Goal: Task Accomplishment & Management: Use online tool/utility

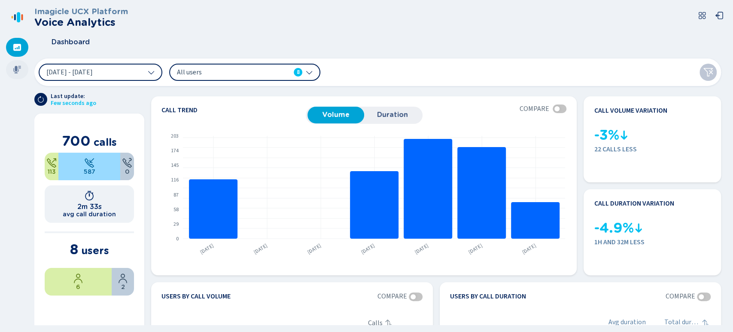
click at [9, 71] on div at bounding box center [17, 69] width 22 height 19
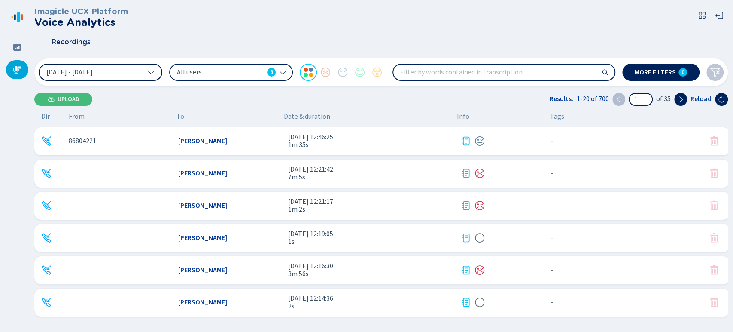
click at [134, 75] on button "[DATE] - [DATE]" at bounding box center [101, 72] width 124 height 17
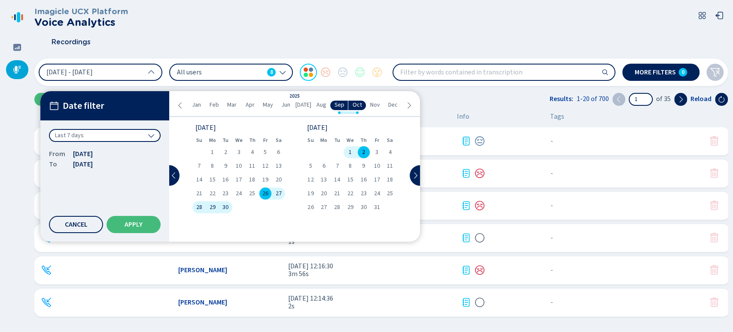
click at [351, 152] on span "1" at bounding box center [350, 152] width 3 height 6
click at [120, 230] on button "Apply" at bounding box center [134, 224] width 54 height 17
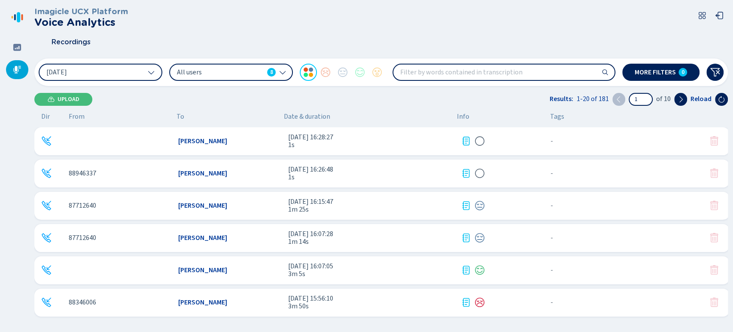
click at [268, 72] on div "8" at bounding box center [271, 72] width 9 height 9
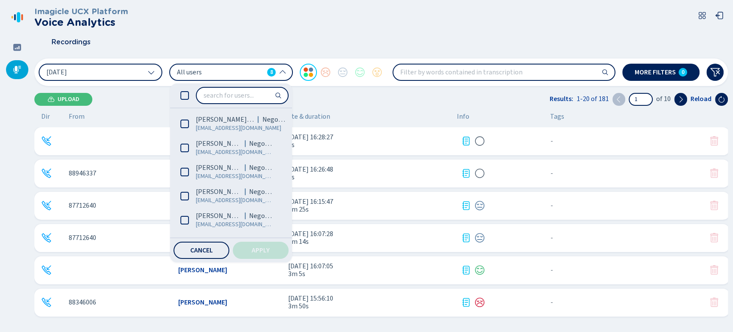
drag, startPoint x: 286, startPoint y: 161, endPoint x: 286, endPoint y: 193, distance: 32.2
click at [286, 193] on ul "[PERSON_NAME] (Me) Negocios [EMAIL_ADDRESS][DOMAIN_NAME] [PERSON_NAME] Negocios…" at bounding box center [229, 173] width 119 height 122
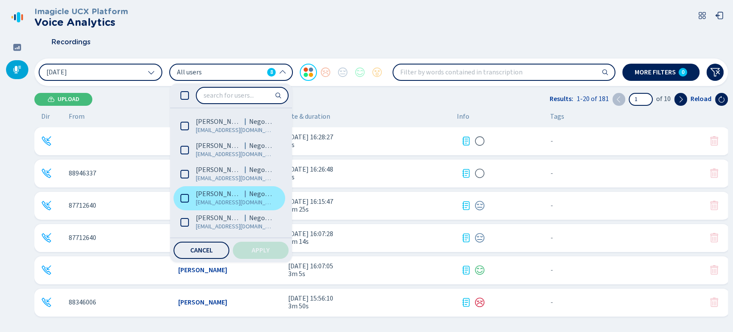
click at [198, 192] on span "[PERSON_NAME]" at bounding box center [219, 193] width 46 height 9
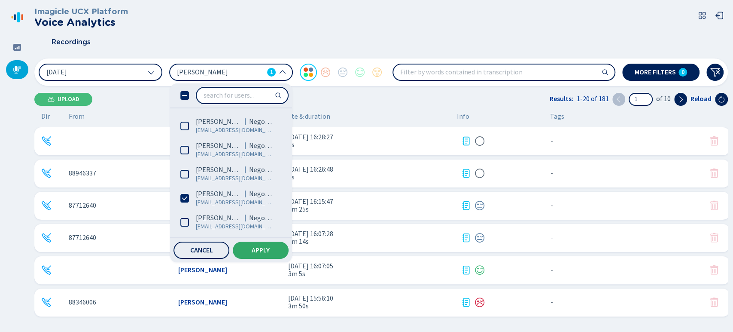
click at [257, 248] on span "Apply" at bounding box center [261, 250] width 18 height 7
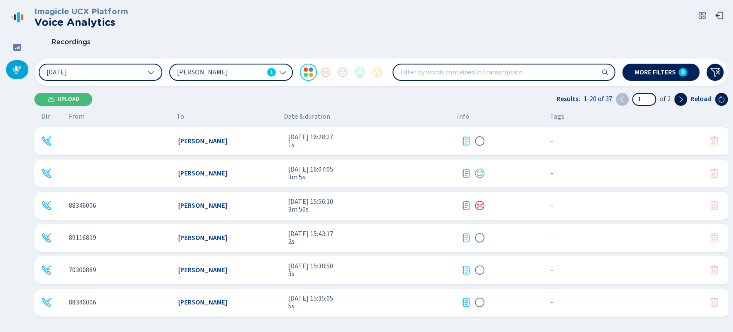
click at [683, 97] on icon at bounding box center [680, 99] width 7 height 7
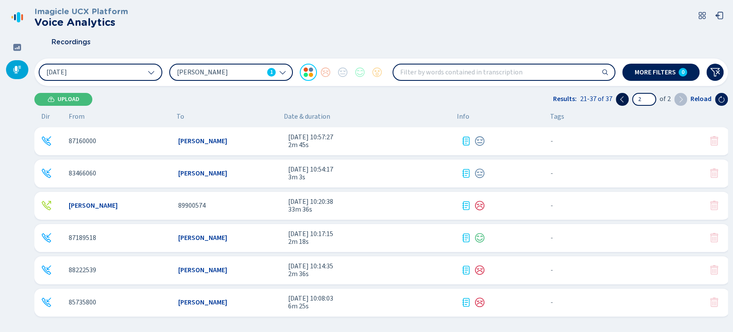
click at [622, 101] on icon at bounding box center [622, 99] width 7 height 7
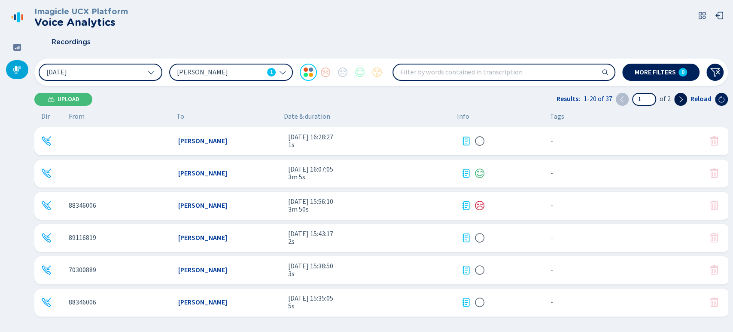
click at [675, 97] on button at bounding box center [680, 99] width 13 height 13
type input "2"
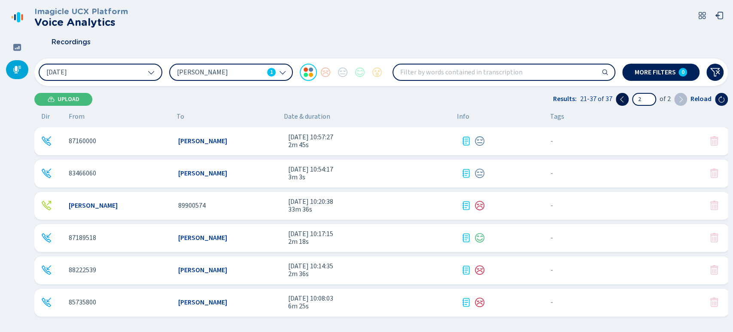
click at [627, 95] on button at bounding box center [622, 99] width 13 height 13
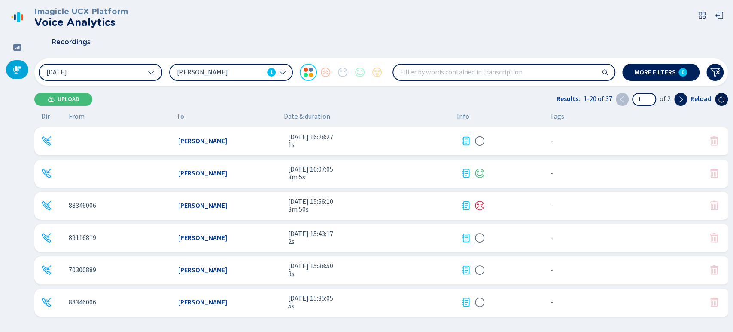
click at [724, 99] on icon at bounding box center [721, 99] width 7 height 7
click at [682, 101] on icon at bounding box center [680, 99] width 7 height 7
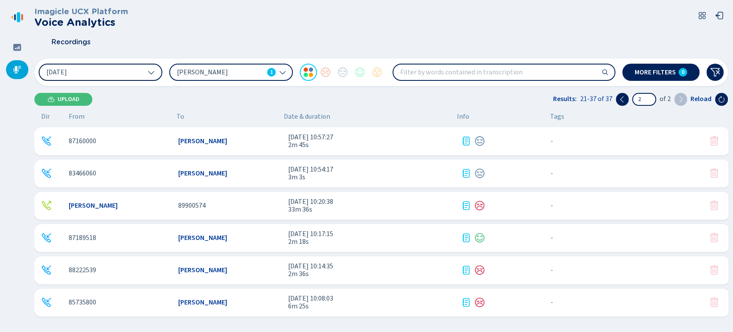
click at [131, 72] on button "[DATE]" at bounding box center [101, 72] width 124 height 17
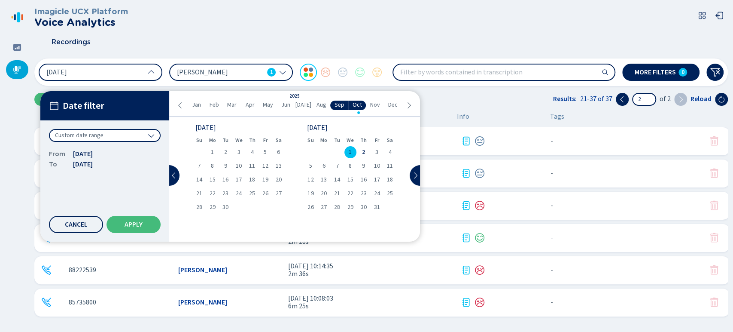
click at [355, 149] on div "1" at bounding box center [350, 152] width 13 height 12
click at [142, 222] on span "Apply" at bounding box center [134, 224] width 18 height 7
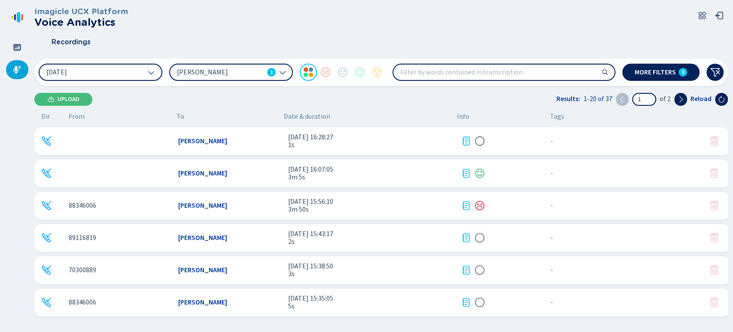
click at [277, 71] on div "[PERSON_NAME] 1" at bounding box center [231, 72] width 124 height 17
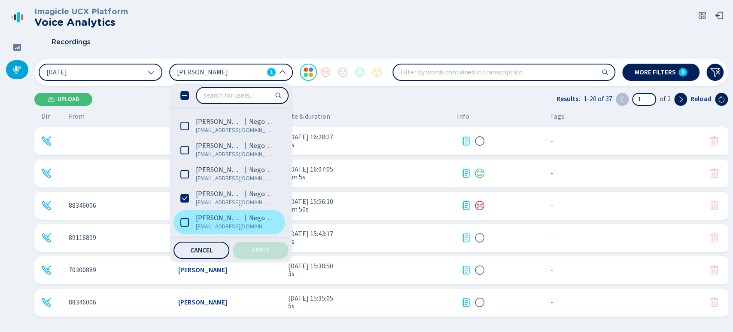
click at [212, 210] on label "[PERSON_NAME] Negocios [EMAIL_ADDRESS][DOMAIN_NAME]" at bounding box center [230, 222] width 112 height 24
click at [204, 217] on span "[PERSON_NAME]" at bounding box center [219, 218] width 46 height 9
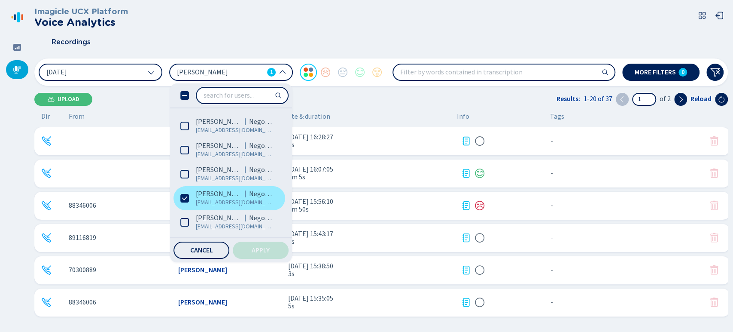
click at [202, 203] on span "[EMAIL_ADDRESS][DOMAIN_NAME]" at bounding box center [235, 202] width 78 height 9
click at [251, 251] on button "Apply" at bounding box center [261, 249] width 56 height 17
click at [196, 256] on button "Cancel" at bounding box center [202, 249] width 56 height 17
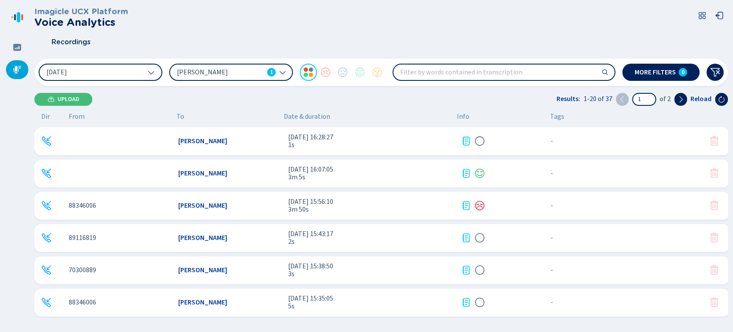
click at [674, 100] on div "1 of 2" at bounding box center [651, 99] width 71 height 13
click at [683, 99] on icon at bounding box center [681, 99] width 3 height 6
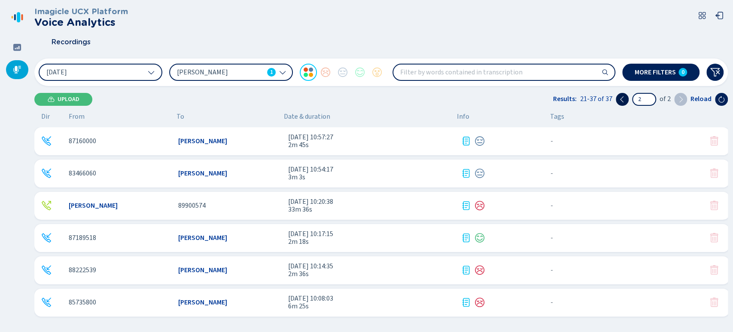
click at [625, 95] on button at bounding box center [622, 99] width 13 height 13
type input "1"
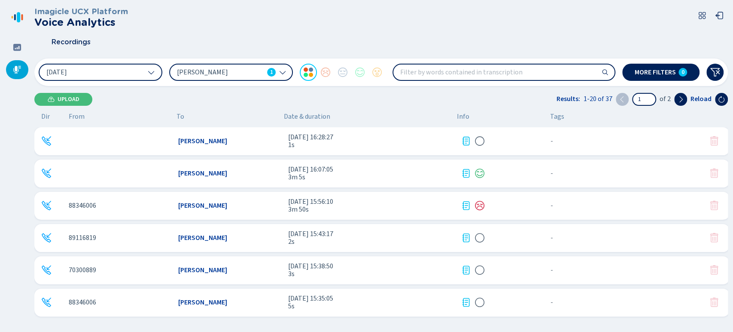
click at [275, 74] on div "[PERSON_NAME] 1" at bounding box center [226, 71] width 99 height 9
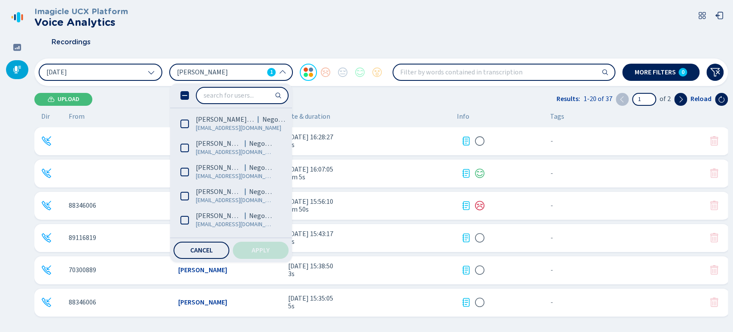
drag, startPoint x: 287, startPoint y: 181, endPoint x: 285, endPoint y: 207, distance: 25.4
click at [285, 207] on div "[PERSON_NAME] (Me) Negocios [EMAIL_ADDRESS][DOMAIN_NAME] [PERSON_NAME] Negocios…" at bounding box center [231, 172] width 122 height 179
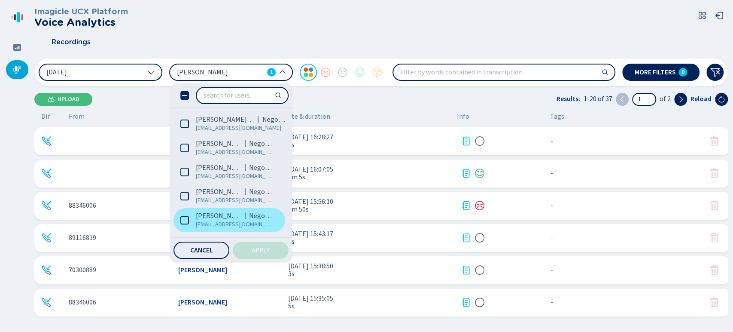
click at [184, 226] on label "[PERSON_NAME] [EMAIL_ADDRESS][DOMAIN_NAME]" at bounding box center [230, 220] width 112 height 24
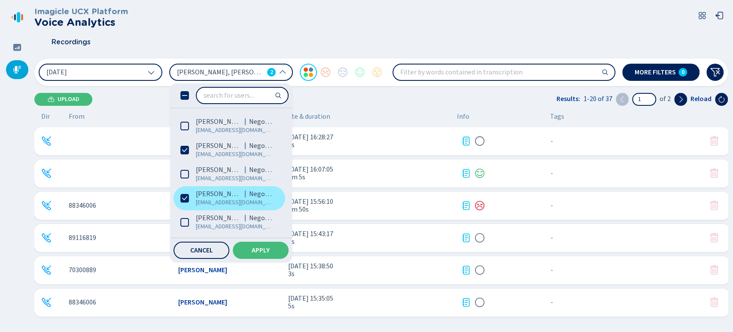
click at [208, 204] on span "[EMAIL_ADDRESS][DOMAIN_NAME]" at bounding box center [235, 202] width 78 height 9
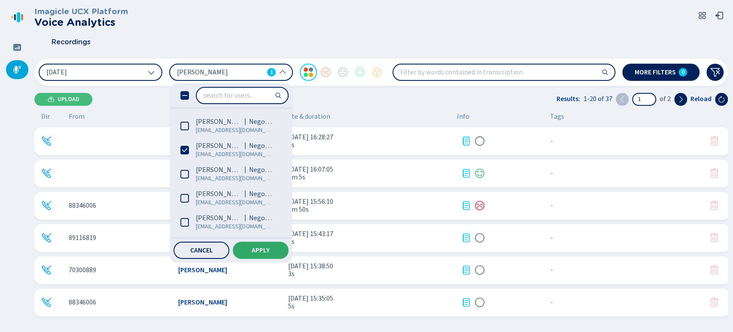
click at [254, 245] on button "Apply" at bounding box center [261, 249] width 56 height 17
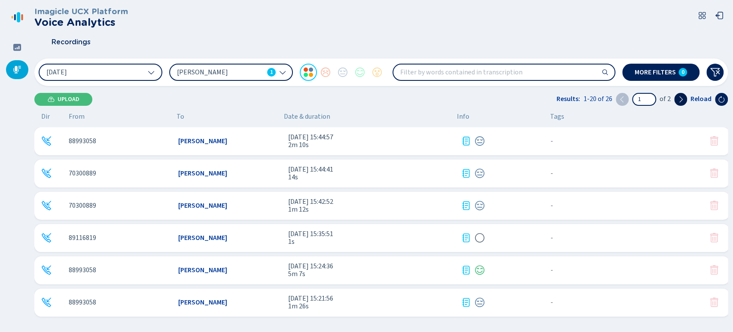
click at [681, 95] on button at bounding box center [680, 99] width 13 height 13
click at [258, 75] on span "[PERSON_NAME]" at bounding box center [220, 71] width 87 height 9
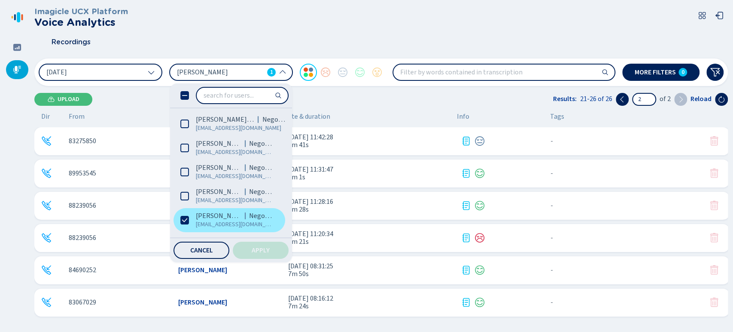
click at [212, 211] on span "[PERSON_NAME]" at bounding box center [219, 215] width 46 height 9
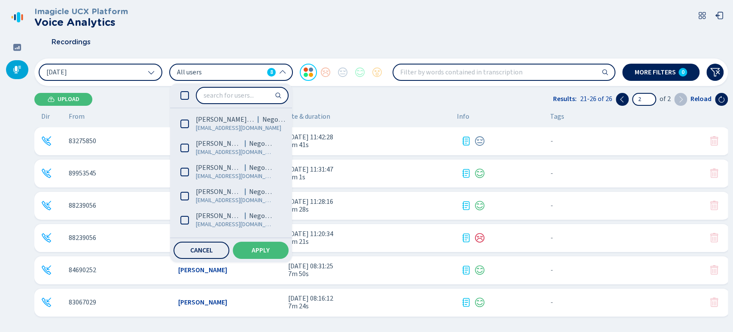
scroll to position [43, 0]
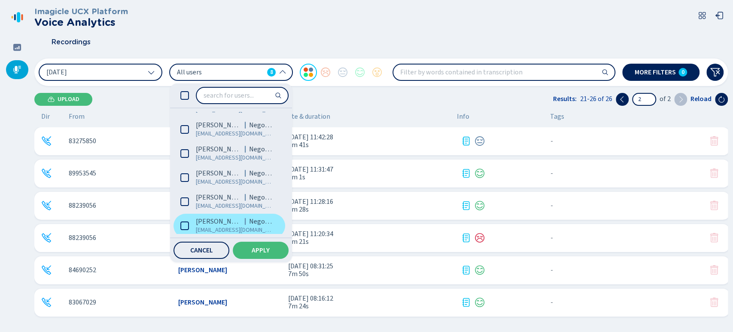
click at [232, 220] on span "[PERSON_NAME]" at bounding box center [219, 221] width 46 height 9
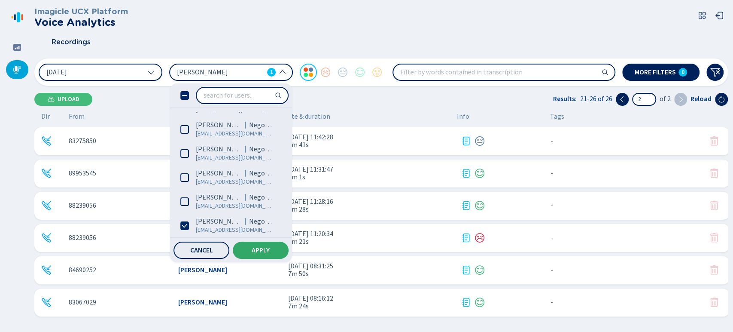
click at [258, 250] on span "Apply" at bounding box center [261, 250] width 18 height 7
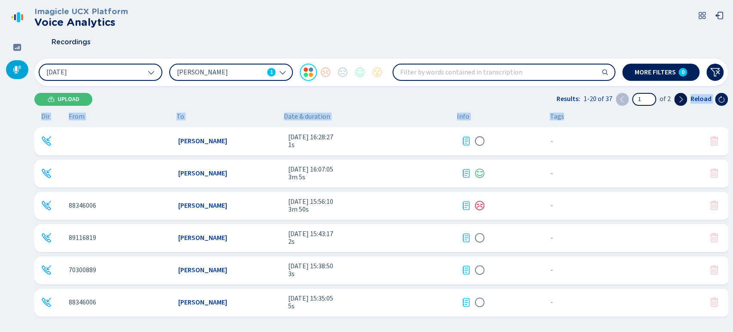
drag, startPoint x: 684, startPoint y: 113, endPoint x: 678, endPoint y: 101, distance: 12.9
click at [678, 101] on div "Imagicle UCX Platform Voice Analytics Recordings [DATE] [PERSON_NAME] 1 More fi…" at bounding box center [381, 163] width 694 height 326
click at [678, 101] on icon at bounding box center [680, 99] width 7 height 7
type input "2"
